Goal: Find specific page/section: Find specific page/section

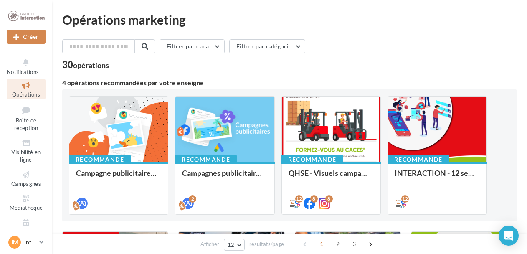
drag, startPoint x: 457, startPoint y: 1, endPoint x: 391, endPoint y: 46, distance: 80.3
click at [391, 46] on div "Filtrer par canal Filtrer par catégorie" at bounding box center [289, 48] width 455 height 18
click at [24, 150] on span "Visibilité en ligne" at bounding box center [25, 156] width 29 height 15
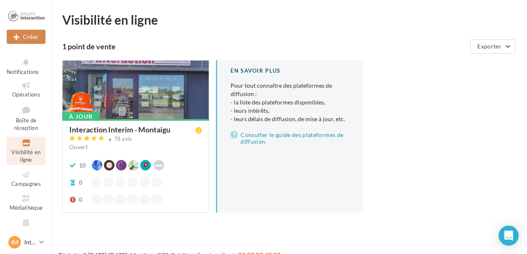
drag, startPoint x: 194, startPoint y: 252, endPoint x: 202, endPoint y: 251, distance: 7.6
drag, startPoint x: 202, startPoint y: 251, endPoint x: 405, endPoint y: 142, distance: 230.6
click at [405, 142] on div "À jour Interaction Interim - Montaigu 78 avis Ouvert 10 Waze Hoodspot Apple Bus…" at bounding box center [293, 143] width 462 height 166
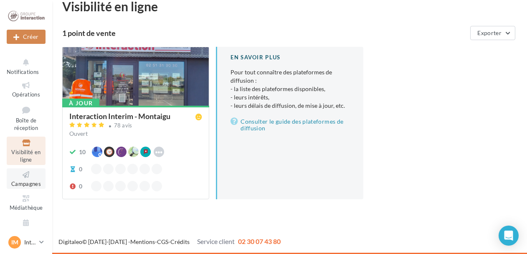
click at [23, 180] on span "Campagnes" at bounding box center [26, 183] width 30 height 7
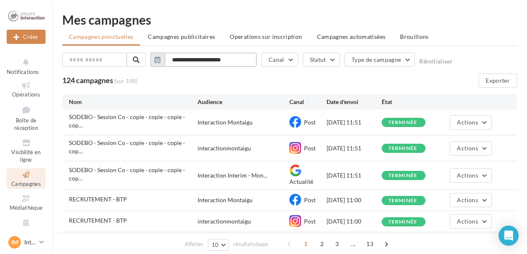
click at [171, 62] on input "**********" at bounding box center [211, 60] width 92 height 14
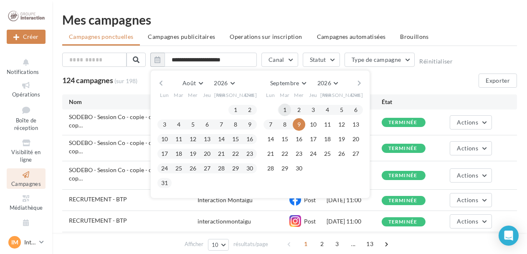
click at [282, 106] on button "1" at bounding box center [285, 110] width 13 height 13
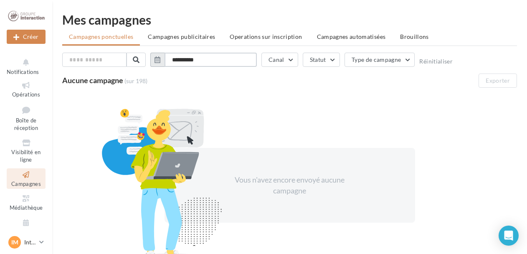
click at [184, 58] on input "**********" at bounding box center [211, 60] width 92 height 14
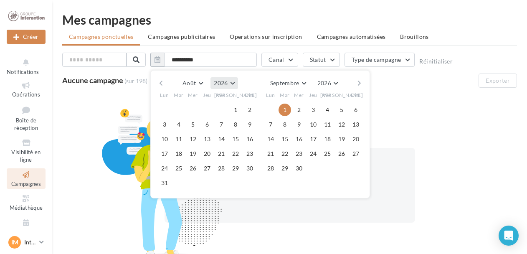
click at [232, 84] on button "2026" at bounding box center [224, 83] width 27 height 12
click at [231, 87] on button "2026" at bounding box center [224, 83] width 27 height 12
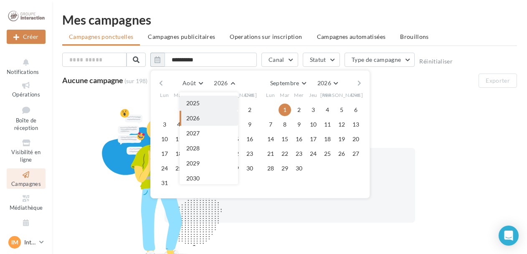
click at [220, 97] on button "2025" at bounding box center [209, 103] width 58 height 15
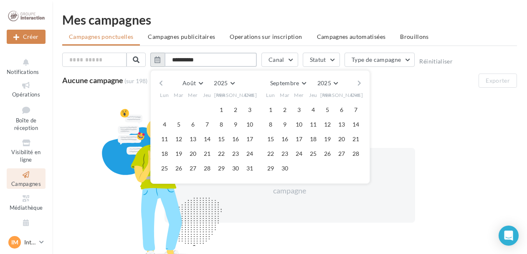
click at [185, 62] on input "**********" at bounding box center [211, 60] width 92 height 14
drag, startPoint x: 207, startPoint y: 61, endPoint x: 161, endPoint y: 63, distance: 46.0
click at [161, 63] on button "**********" at bounding box center [203, 60] width 107 height 14
type input "*"
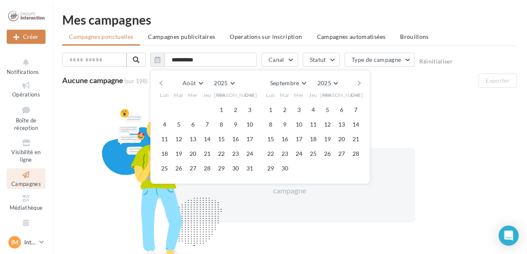
click at [430, 95] on div "Vous n'avez encore envoyé aucune campagne" at bounding box center [289, 185] width 455 height 182
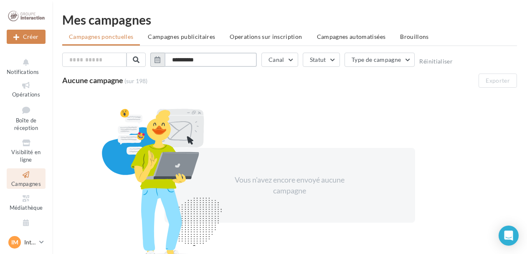
click at [240, 55] on input "**********" at bounding box center [211, 60] width 92 height 14
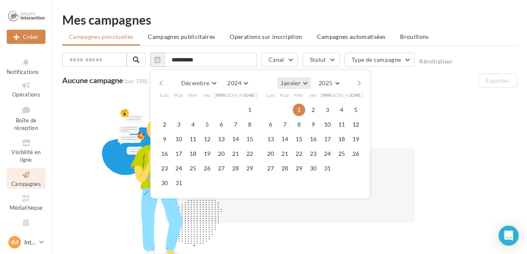
click at [304, 82] on button "Janvier" at bounding box center [293, 83] width 33 height 12
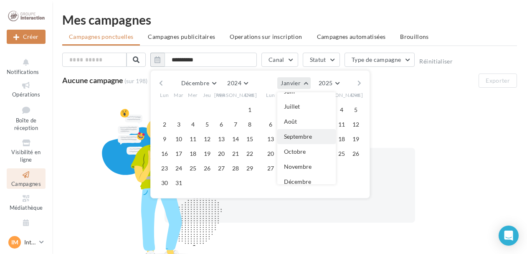
scroll to position [89, 0]
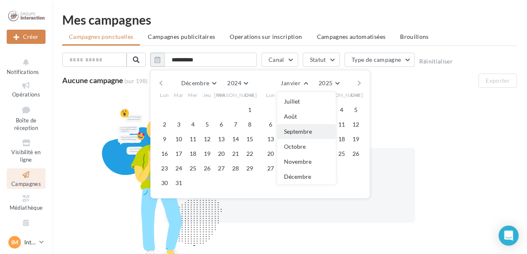
click at [301, 136] on button "Septembre" at bounding box center [306, 131] width 58 height 15
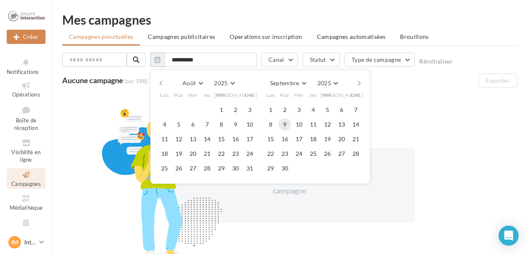
click at [286, 124] on button "9" at bounding box center [285, 124] width 13 height 13
click at [201, 79] on button "Août" at bounding box center [192, 83] width 27 height 12
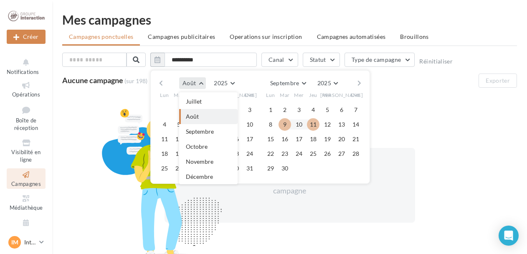
scroll to position [5, 0]
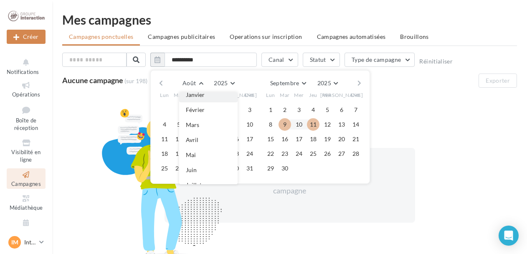
click at [200, 94] on span "Janvier" at bounding box center [195, 94] width 19 height 7
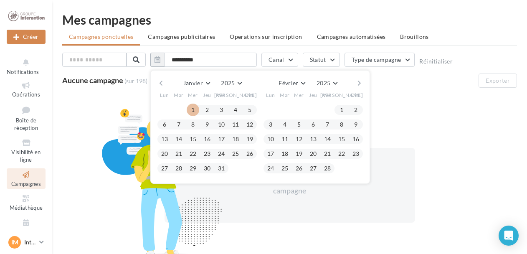
click at [190, 110] on button "1" at bounding box center [193, 110] width 13 height 13
type input "**********"
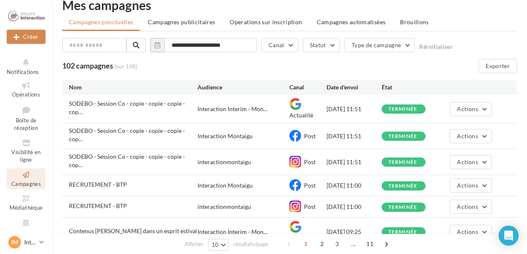
scroll to position [0, 0]
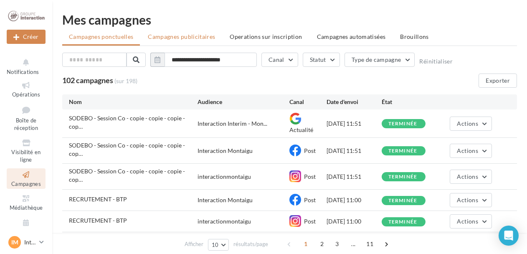
click at [192, 42] on li "Campagnes publicitaires" at bounding box center [181, 36] width 81 height 15
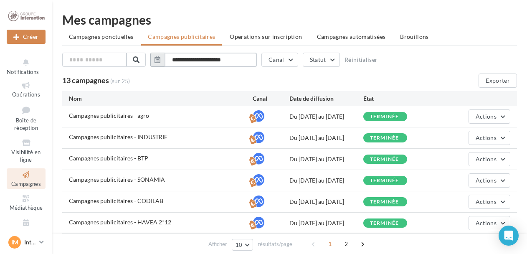
click at [180, 59] on input "**********" at bounding box center [211, 60] width 92 height 14
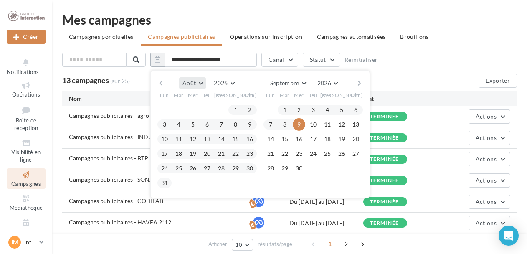
click at [202, 81] on button "Août" at bounding box center [192, 83] width 27 height 12
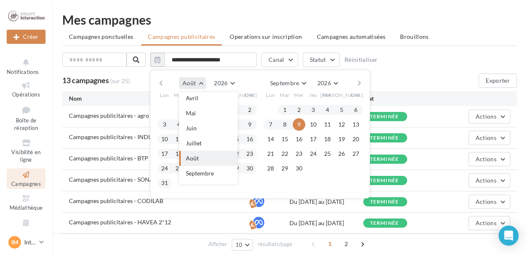
scroll to position [5, 0]
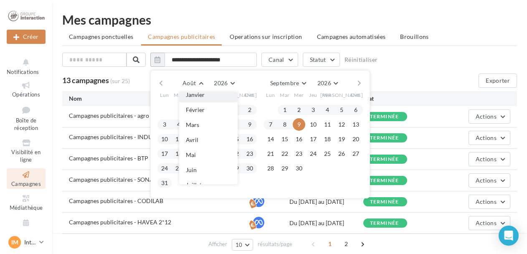
click at [199, 98] on button "Janvier" at bounding box center [208, 94] width 58 height 15
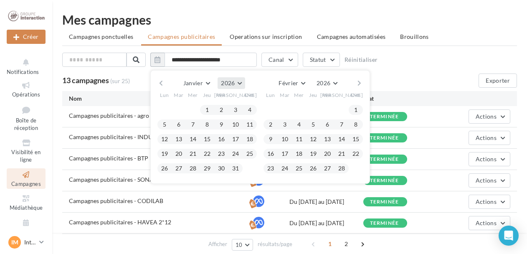
click at [231, 81] on span "2026" at bounding box center [228, 82] width 14 height 7
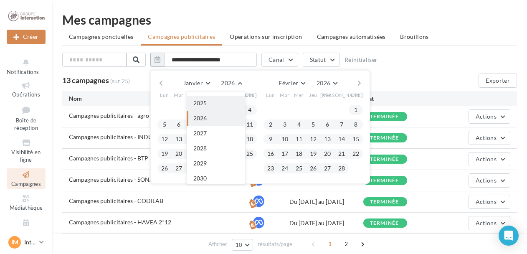
click at [228, 107] on button "2025" at bounding box center [216, 103] width 58 height 15
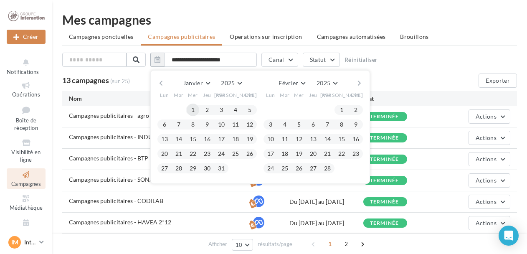
click at [194, 110] on button "1" at bounding box center [193, 110] width 13 height 13
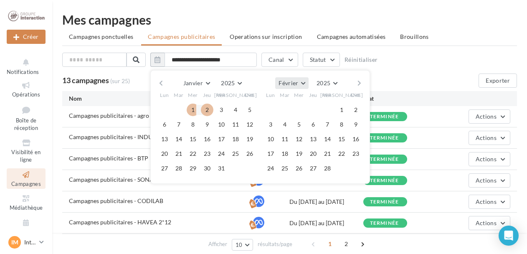
click at [305, 81] on button "Février" at bounding box center [291, 83] width 33 height 12
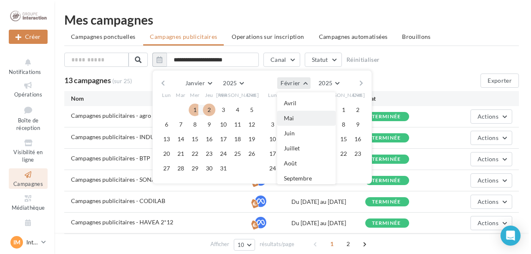
scroll to position [84, 0]
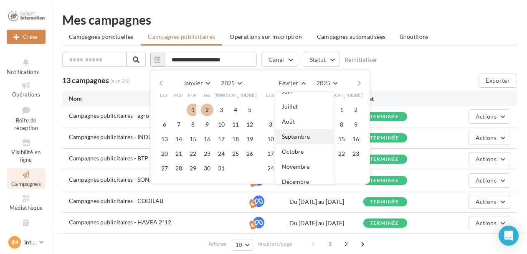
click at [303, 133] on span "Septembre" at bounding box center [296, 136] width 28 height 7
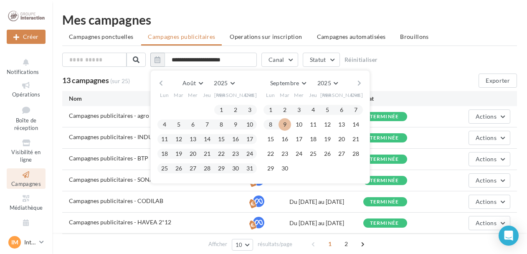
click at [287, 123] on button "9" at bounding box center [285, 124] width 13 height 13
type input "**********"
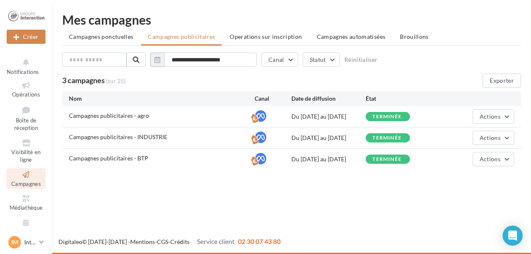
scroll to position [12, 0]
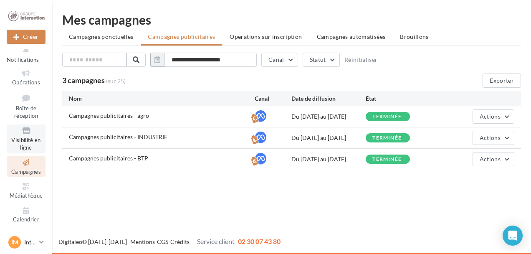
click at [30, 141] on span "Visibilité en ligne" at bounding box center [25, 144] width 29 height 15
